Goal: Information Seeking & Learning: Check status

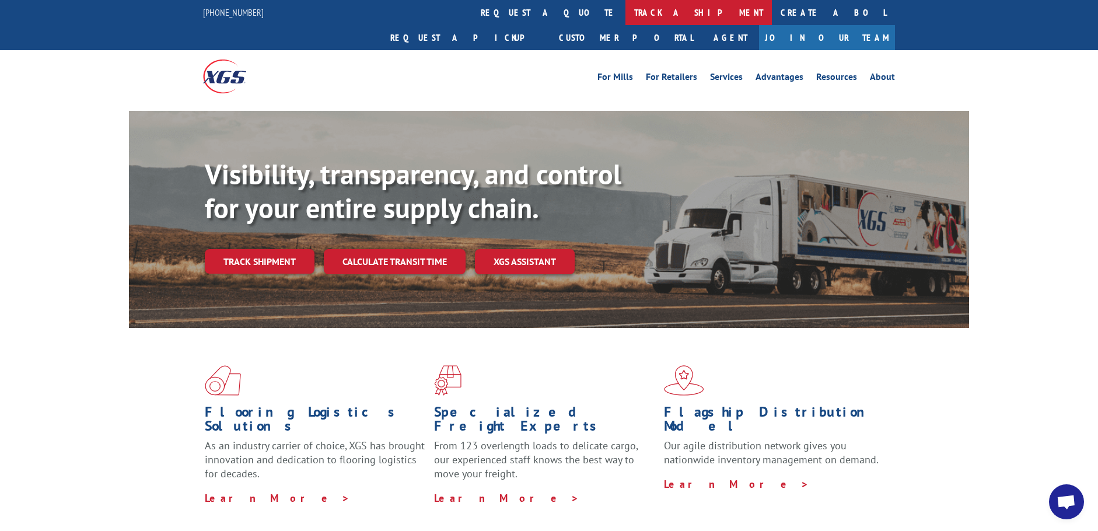
click at [625, 12] on link "track a shipment" at bounding box center [698, 12] width 146 height 25
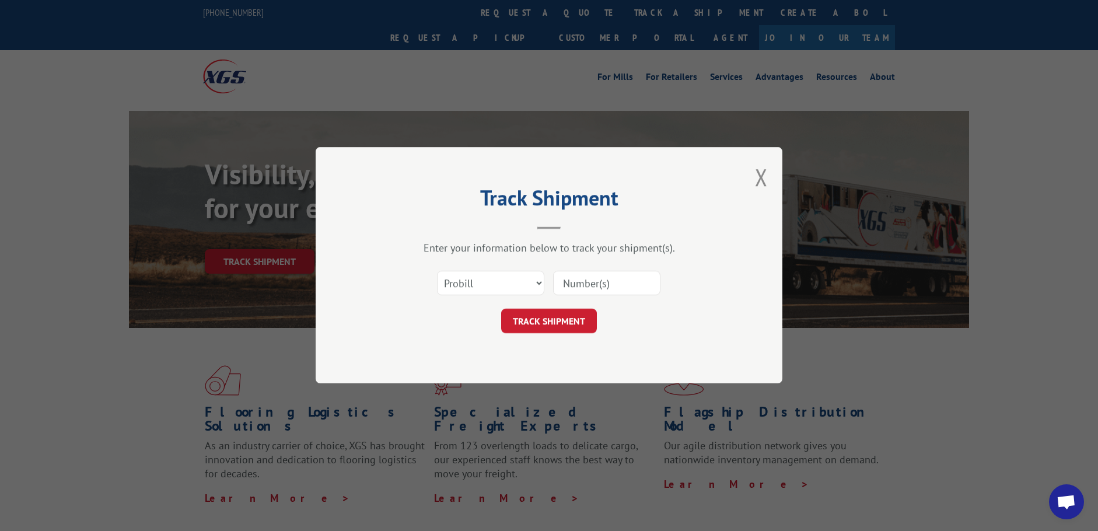
click at [569, 290] on input at bounding box center [606, 283] width 107 height 25
type input "17526036"
click button "TRACK SHIPMENT" at bounding box center [549, 321] width 96 height 25
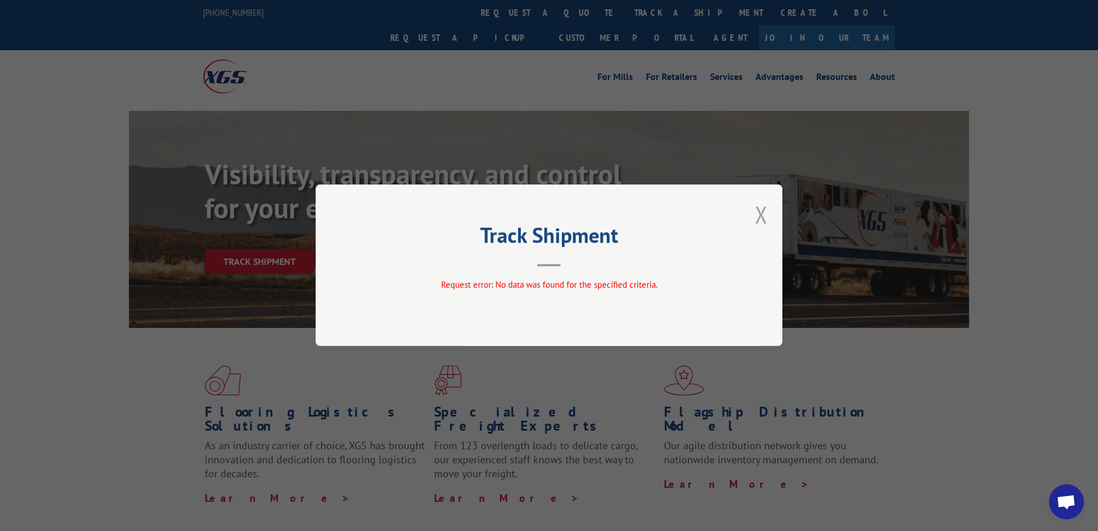
click at [762, 215] on button "Close modal" at bounding box center [761, 214] width 13 height 31
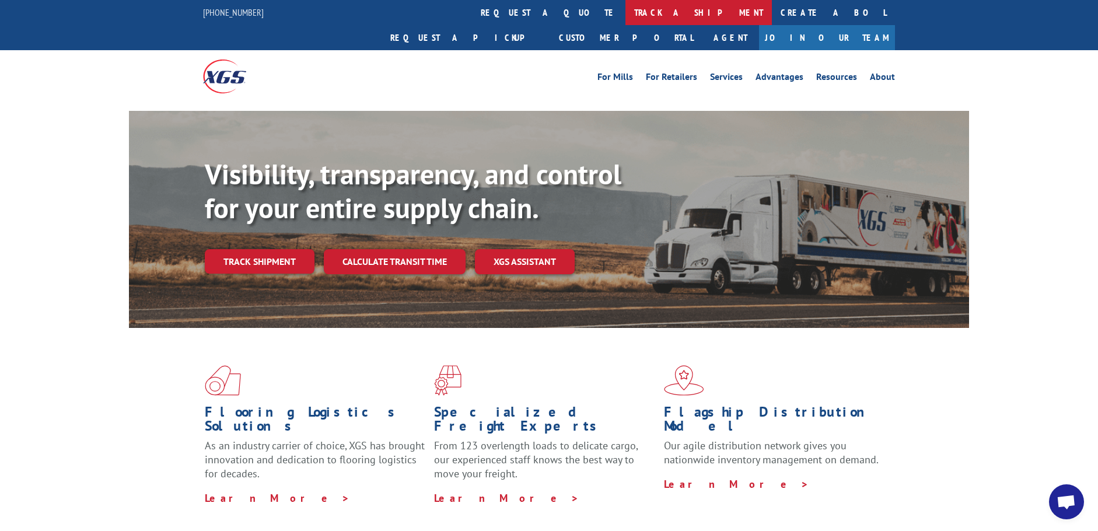
click at [625, 7] on link "track a shipment" at bounding box center [698, 12] width 146 height 25
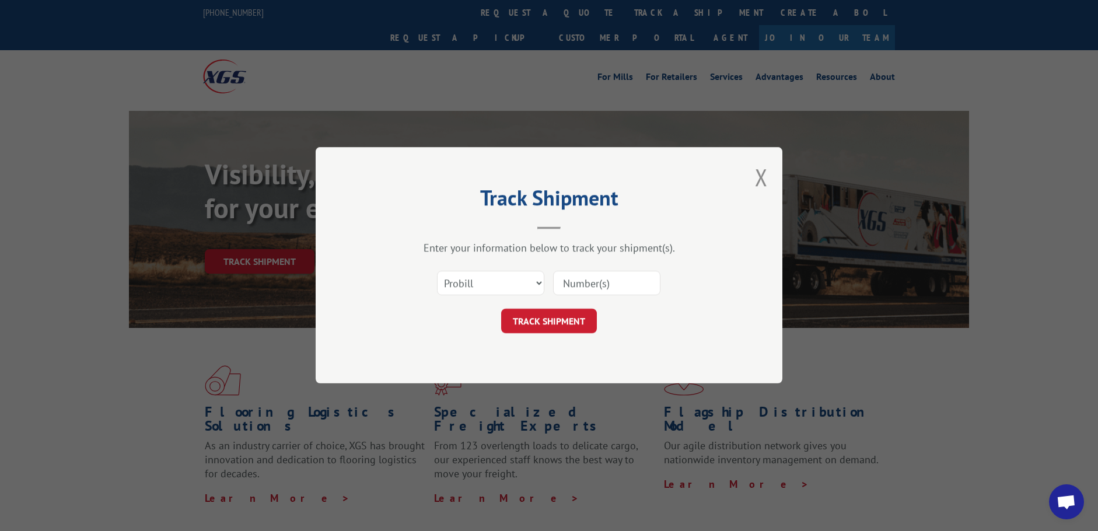
click at [590, 279] on input at bounding box center [606, 283] width 107 height 25
type input "1"
click at [537, 281] on div "Select category... Probill BOL PO This field is required" at bounding box center [549, 283] width 350 height 39
click at [760, 177] on button "Close modal" at bounding box center [761, 177] width 13 height 31
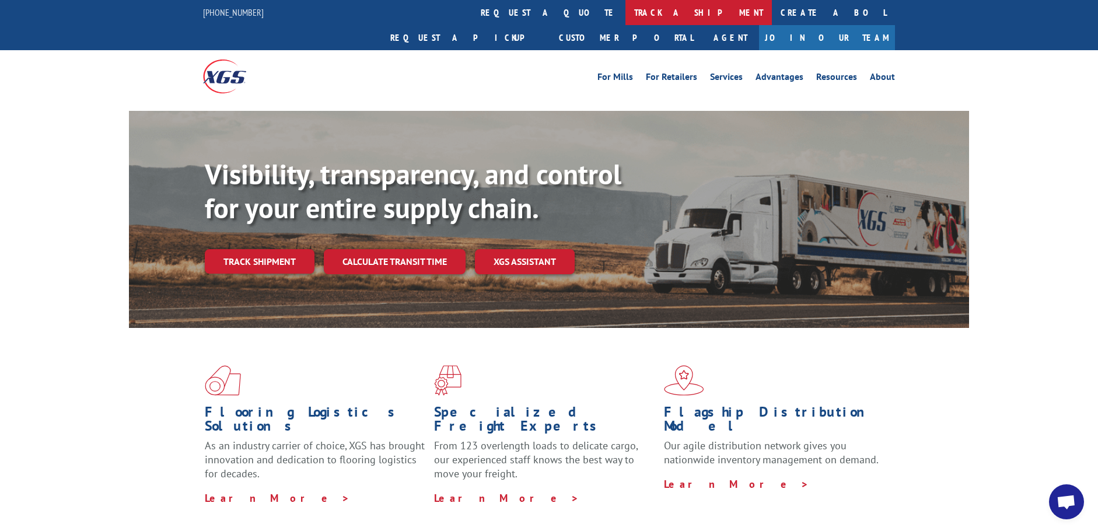
click at [625, 15] on link "track a shipment" at bounding box center [698, 12] width 146 height 25
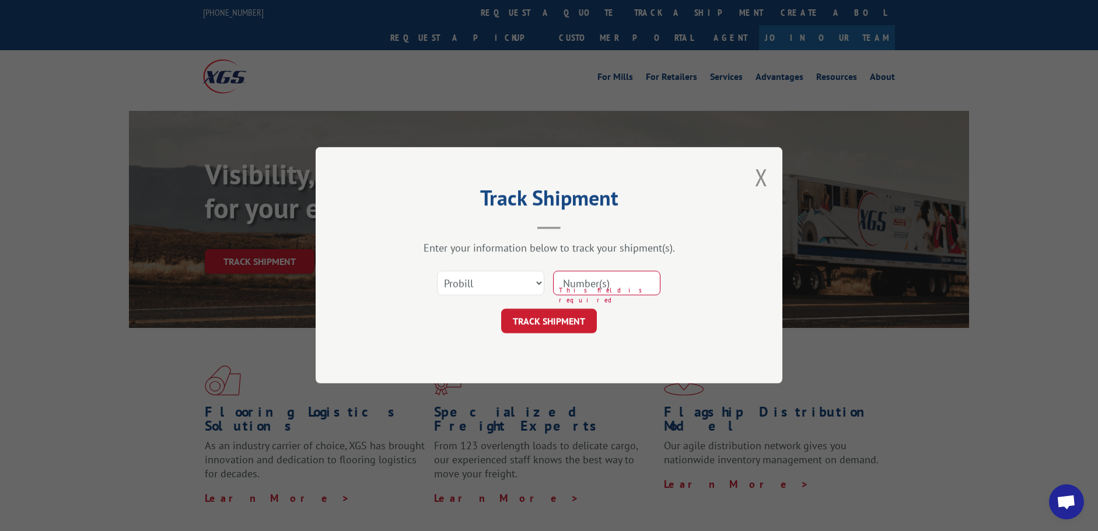
click at [563, 279] on input at bounding box center [606, 283] width 107 height 25
paste input "17467040"
type input "17467040"
click at [532, 319] on button "TRACK SHIPMENT" at bounding box center [549, 321] width 96 height 25
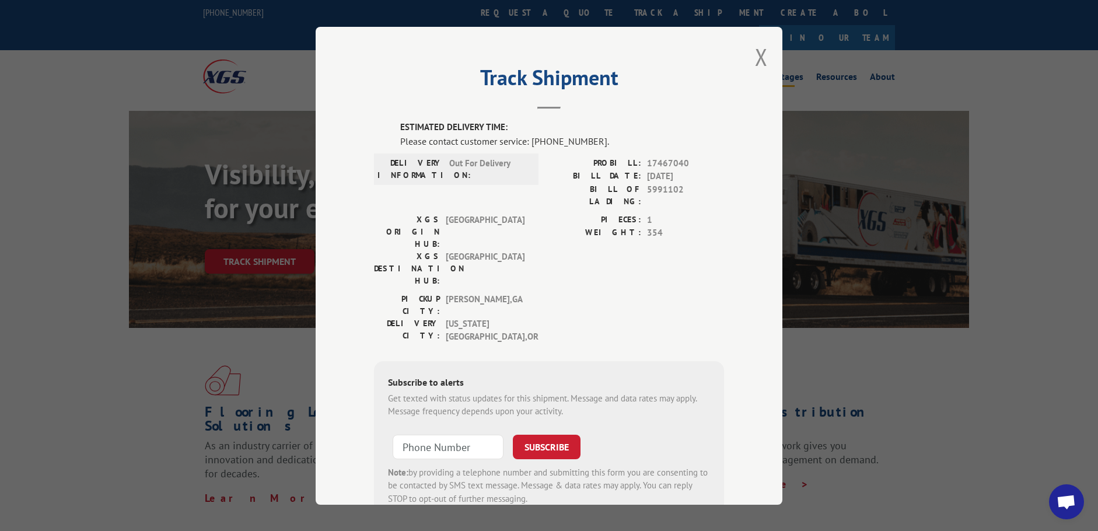
click at [760, 55] on button "Close modal" at bounding box center [761, 56] width 13 height 31
